Goal: Check status: Check status

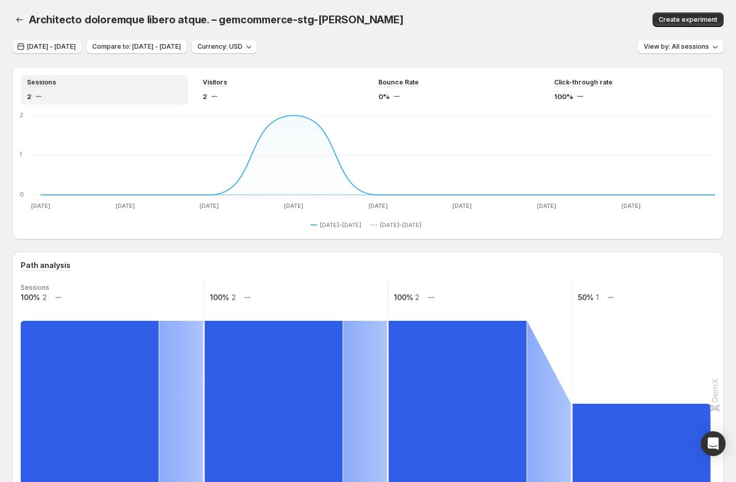
click at [50, 47] on span "[DATE] - [DATE]" at bounding box center [51, 47] width 49 height 8
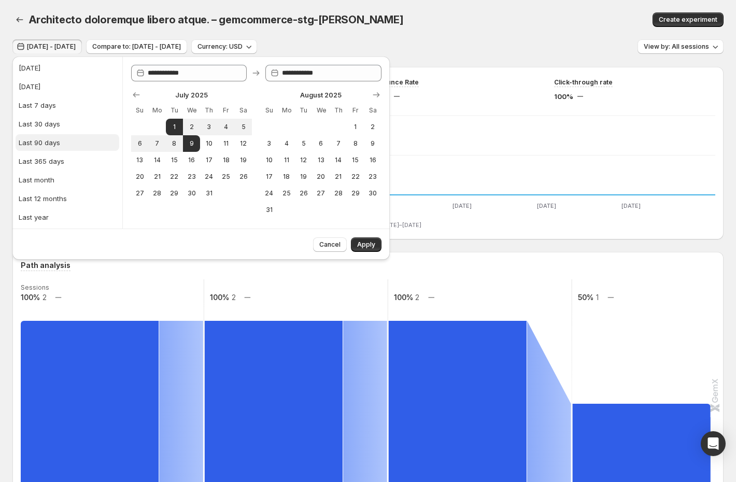
click at [62, 144] on button "Last 90 days" at bounding box center [68, 142] width 104 height 17
type input "**********"
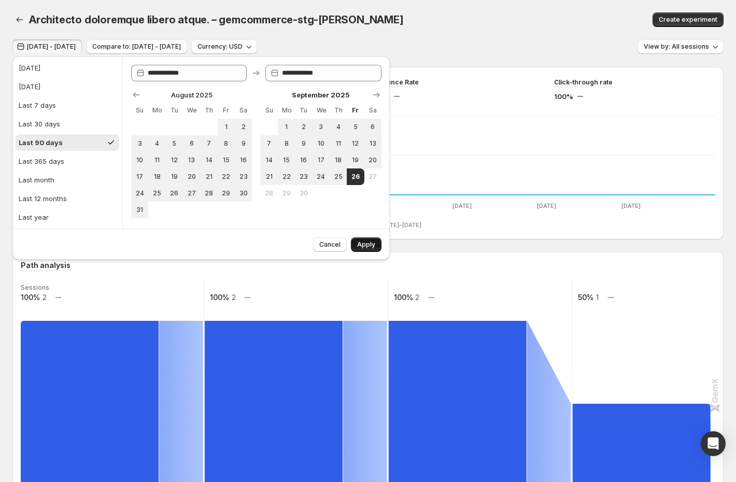
click at [365, 241] on span "Apply" at bounding box center [366, 245] width 18 height 8
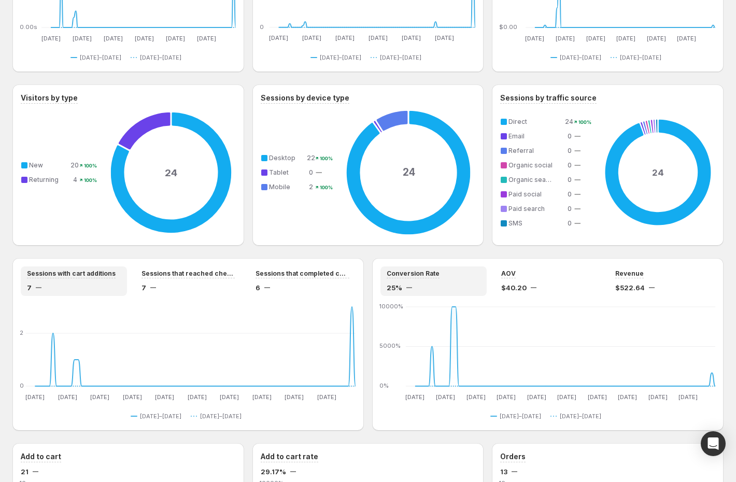
scroll to position [618, 0]
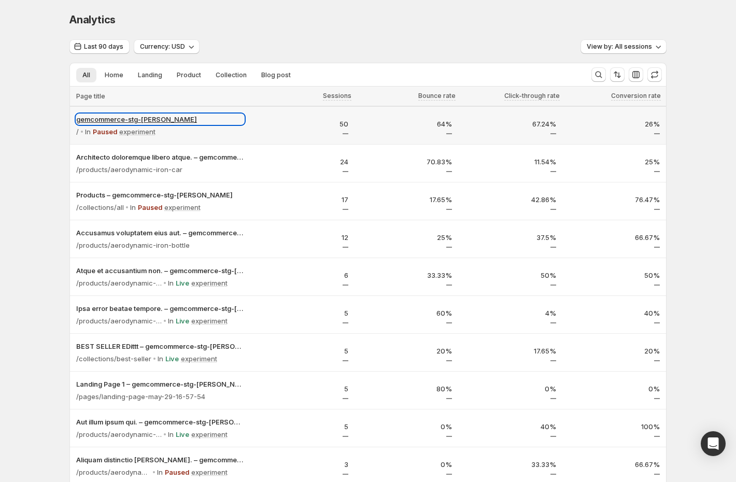
click at [103, 118] on p "gemcommerce-stg-tanya" at bounding box center [160, 119] width 168 height 10
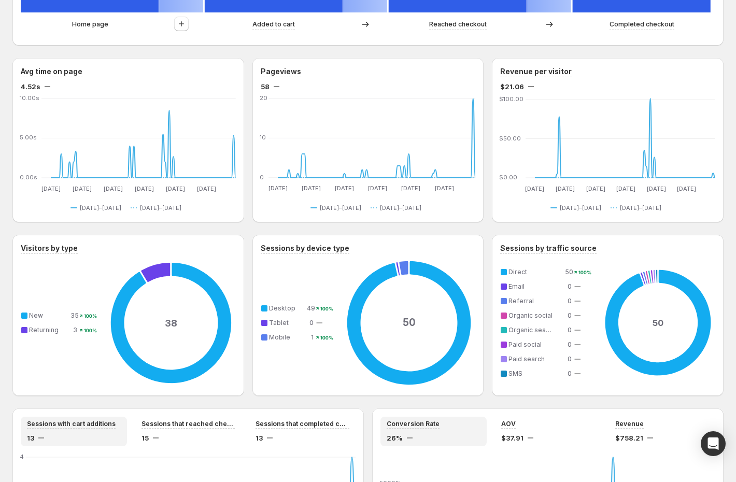
scroll to position [476, 0]
